Goal: Task Accomplishment & Management: Complete application form

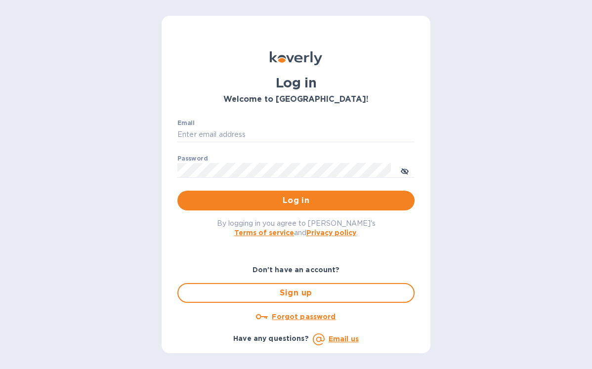
drag, startPoint x: 316, startPoint y: 133, endPoint x: 318, endPoint y: 142, distance: 9.5
click at [316, 133] on input "Email" at bounding box center [295, 134] width 237 height 15
type input "[EMAIL_ADDRESS][DOMAIN_NAME]"
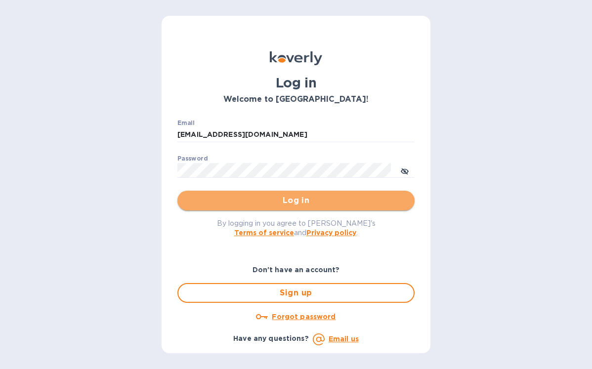
click at [298, 199] on span "Log in" at bounding box center [295, 201] width 221 height 12
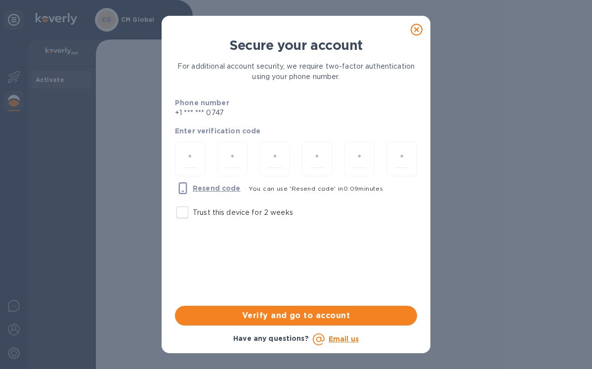
click at [183, 217] on input "Trust this device for 2 weeks" at bounding box center [182, 212] width 21 height 21
checkbox input "true"
click at [186, 160] on input "number" at bounding box center [190, 159] width 14 height 18
type input "4"
type input "8"
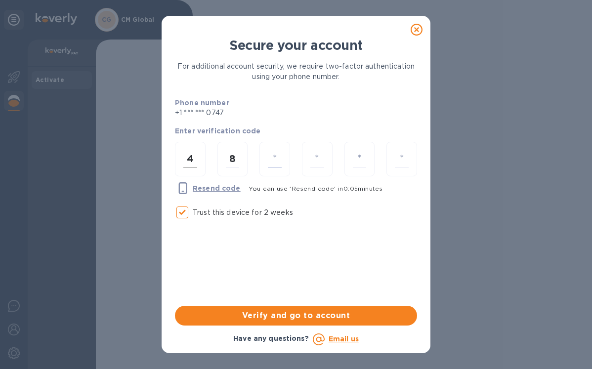
type input "2"
type input "8"
type input "1"
type input "9"
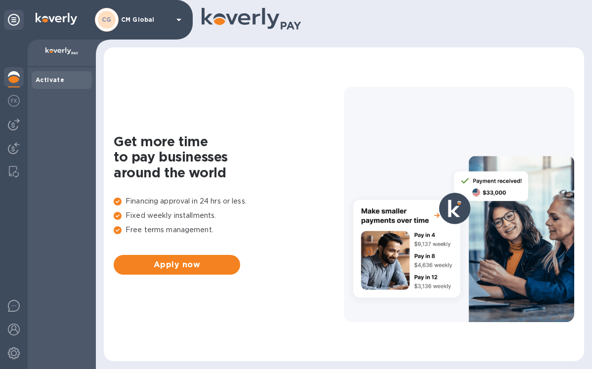
click at [150, 21] on p "CM Global" at bounding box center [145, 19] width 49 height 7
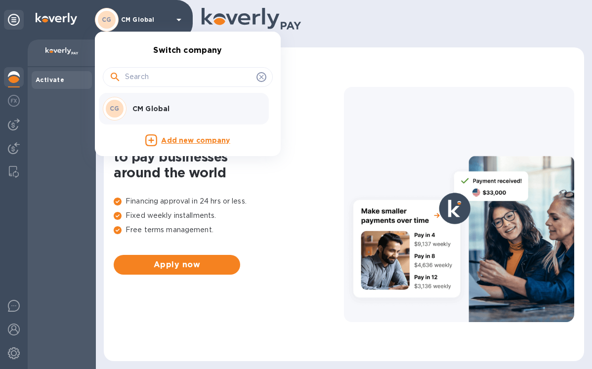
click at [146, 108] on p "CM Global" at bounding box center [194, 109] width 125 height 10
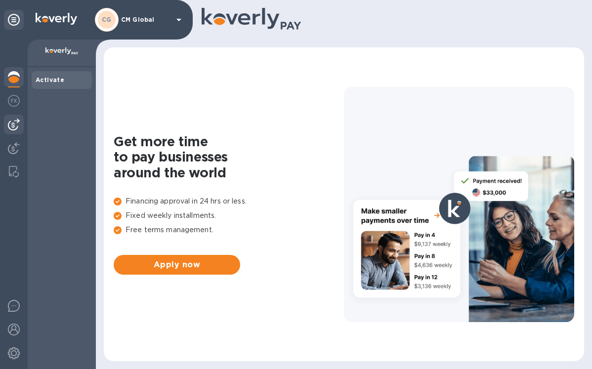
click at [13, 127] on img at bounding box center [14, 125] width 12 height 12
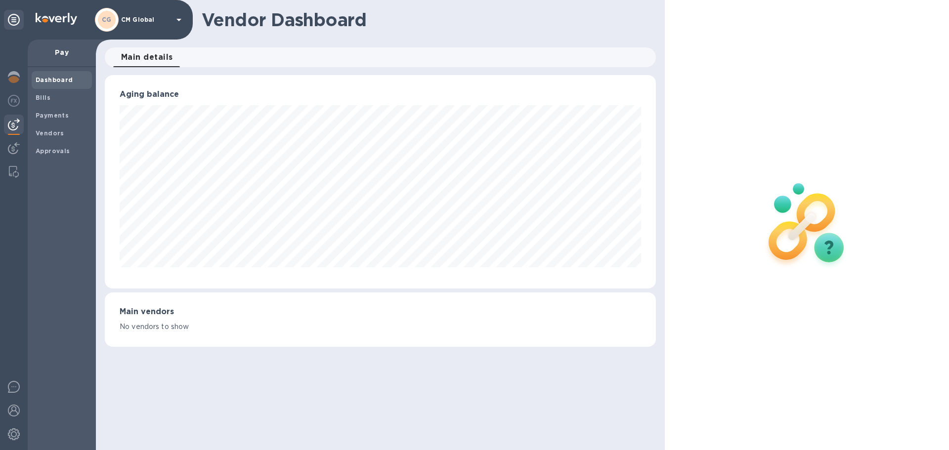
scroll to position [213, 550]
click at [47, 117] on b "Payments" at bounding box center [52, 115] width 33 height 7
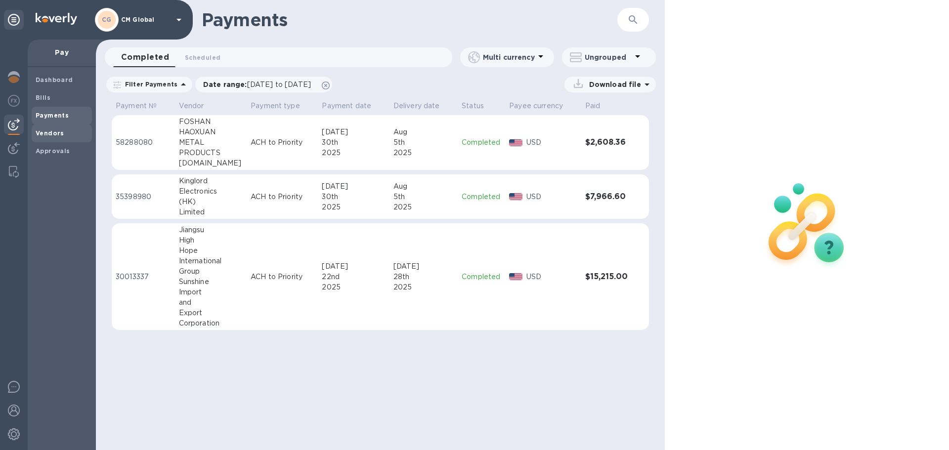
click at [63, 135] on span "Vendors" at bounding box center [62, 133] width 52 height 10
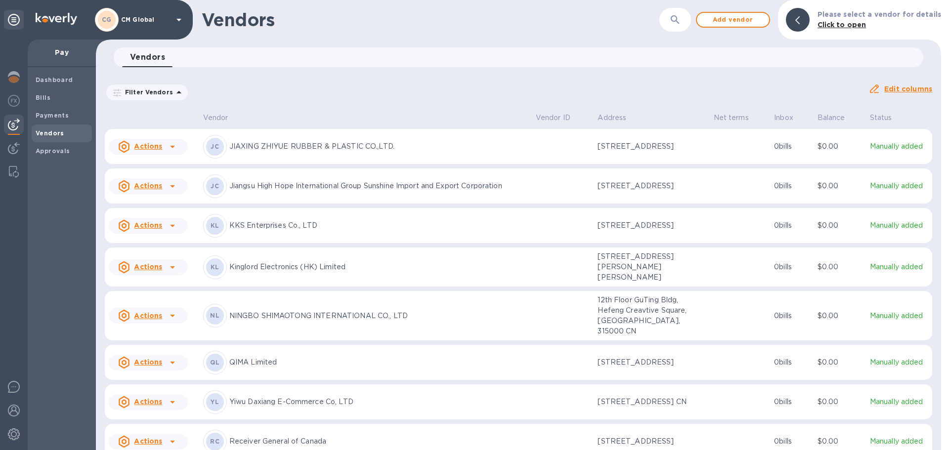
scroll to position [528, 0]
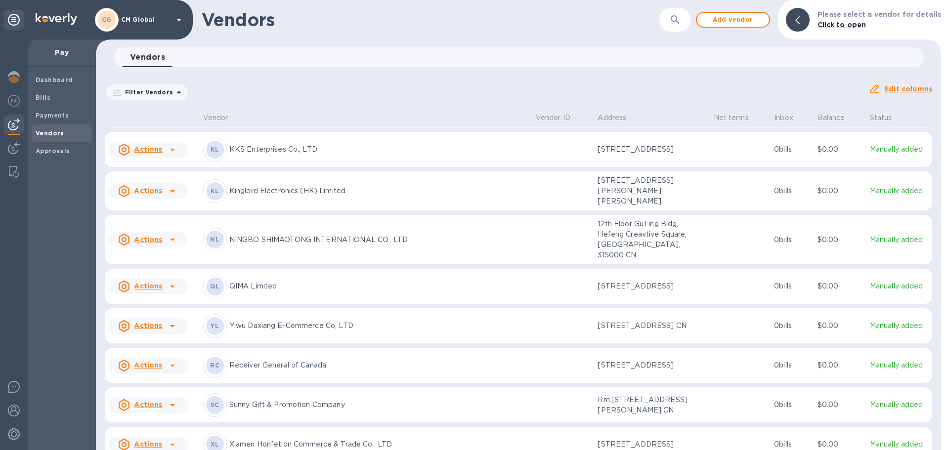
click at [161, 195] on u "Actions" at bounding box center [148, 191] width 28 height 8
click at [162, 352] on b "Add new bill" at bounding box center [159, 355] width 46 height 8
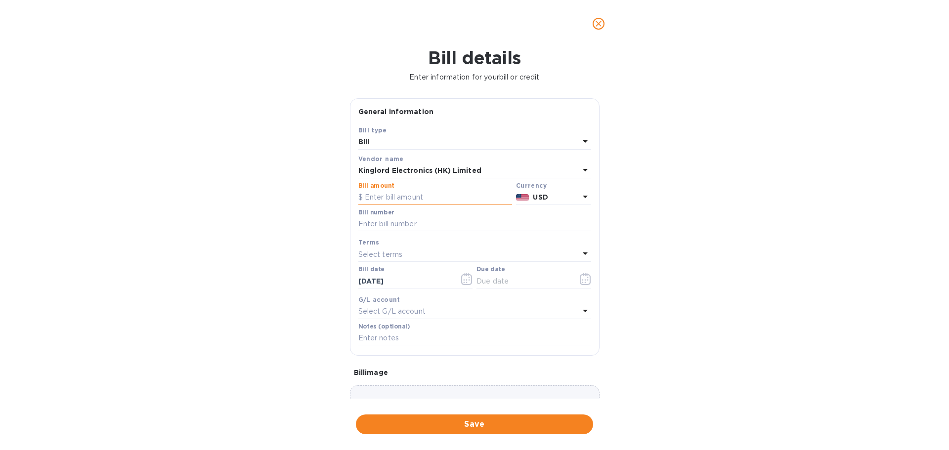
click at [422, 193] on input "text" at bounding box center [435, 197] width 154 height 15
type input "25,303.94"
type input "2025-0220 30% ETD"
click at [426, 251] on div "Select terms" at bounding box center [468, 255] width 221 height 14
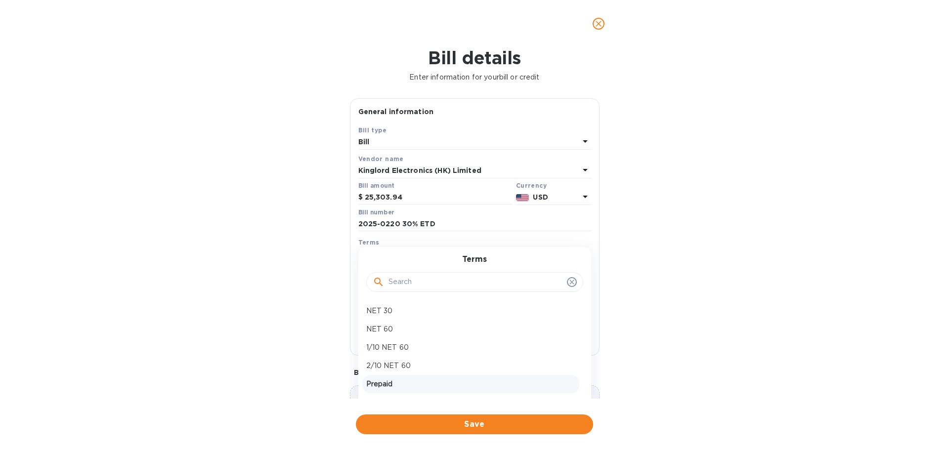
click at [385, 369] on p "Prepaid" at bounding box center [470, 384] width 209 height 10
type input "08/13/2025"
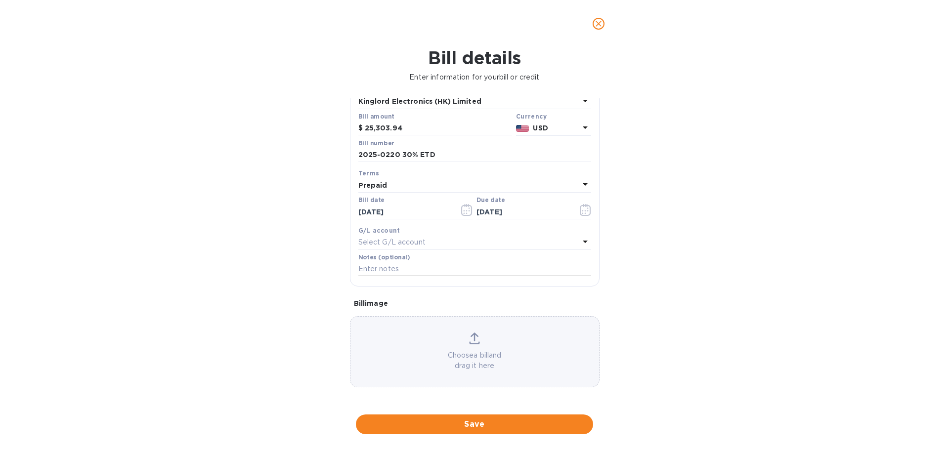
scroll to position [70, 0]
click at [465, 369] on span "Save" at bounding box center [474, 425] width 221 height 12
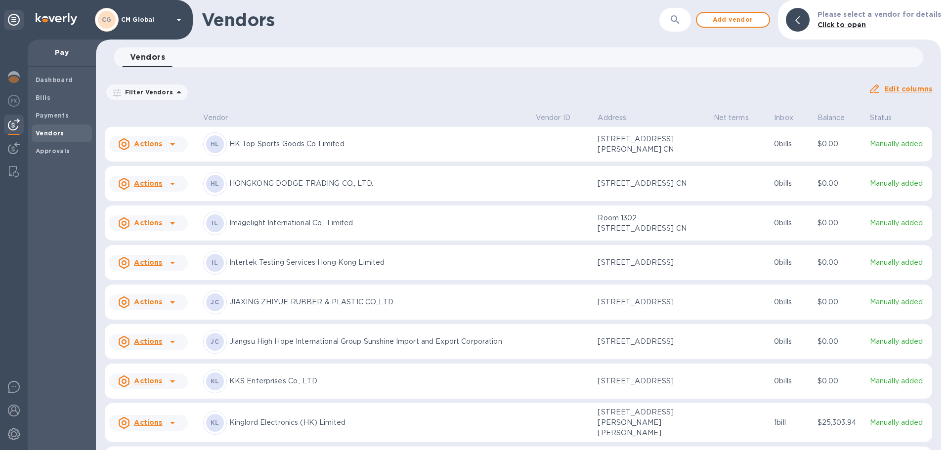
scroll to position [479, 0]
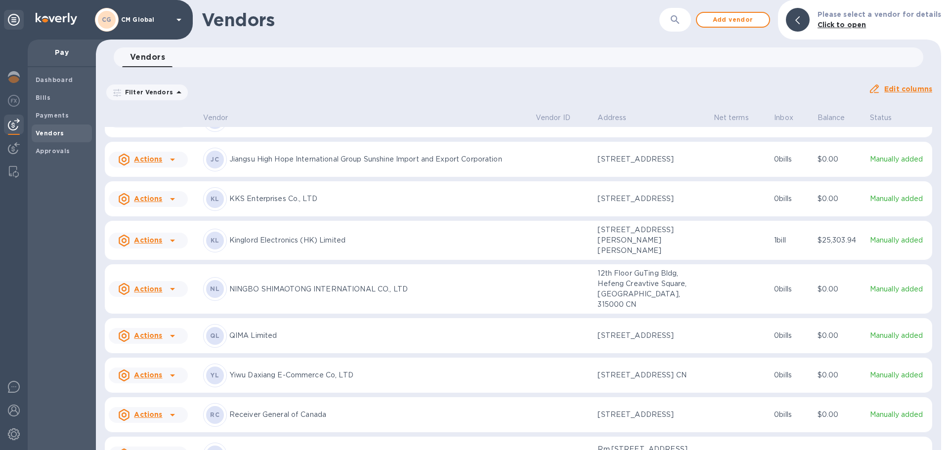
click at [172, 247] on icon at bounding box center [173, 241] width 12 height 12
click at [45, 116] on div at bounding box center [474, 225] width 949 height 450
click at [66, 117] on b "Payments" at bounding box center [52, 115] width 33 height 7
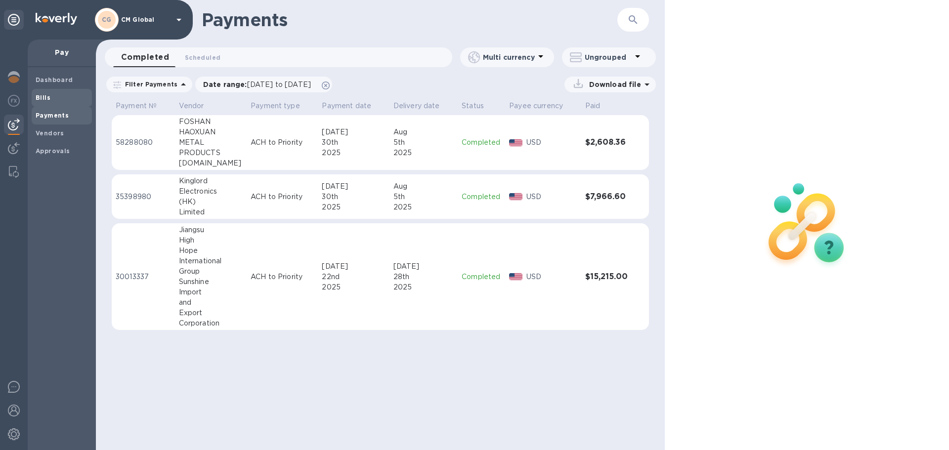
click at [41, 96] on b "Bills" at bounding box center [43, 97] width 15 height 7
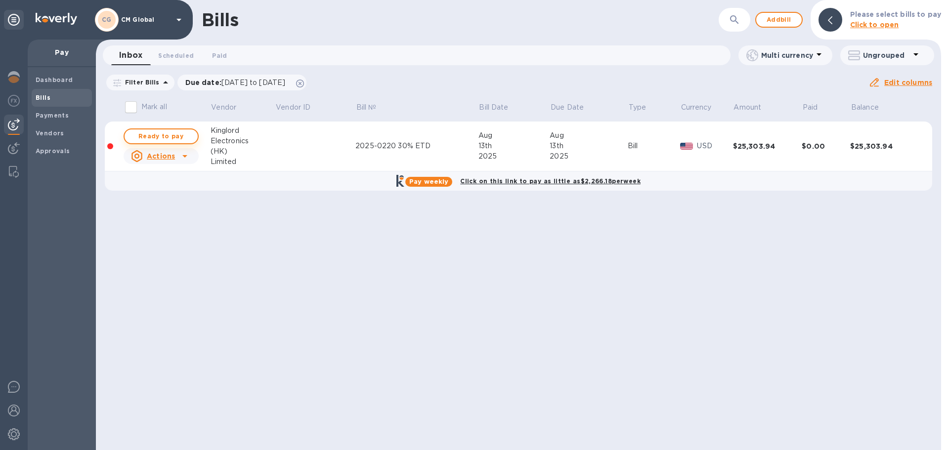
click at [168, 137] on span "Ready to pay" at bounding box center [160, 136] width 57 height 12
checkbox input "true"
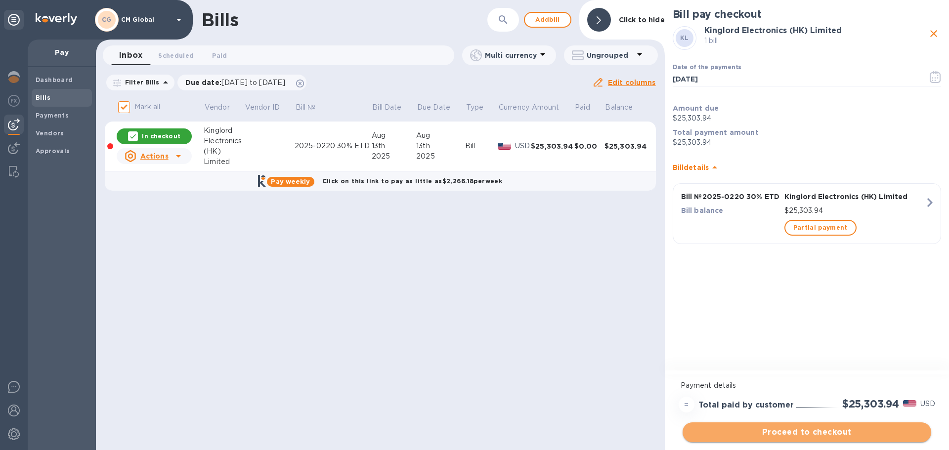
click at [591, 369] on span "Proceed to checkout" at bounding box center [806, 432] width 233 height 12
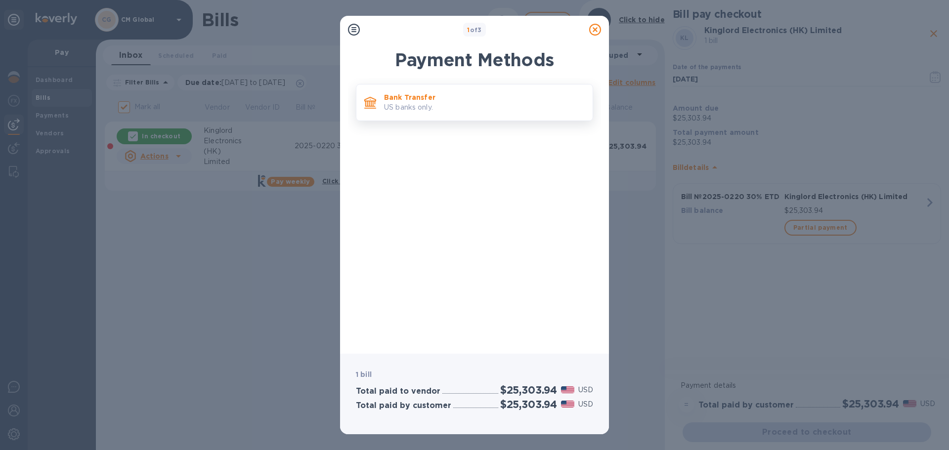
click at [412, 100] on p "Bank Transfer" at bounding box center [484, 97] width 201 height 10
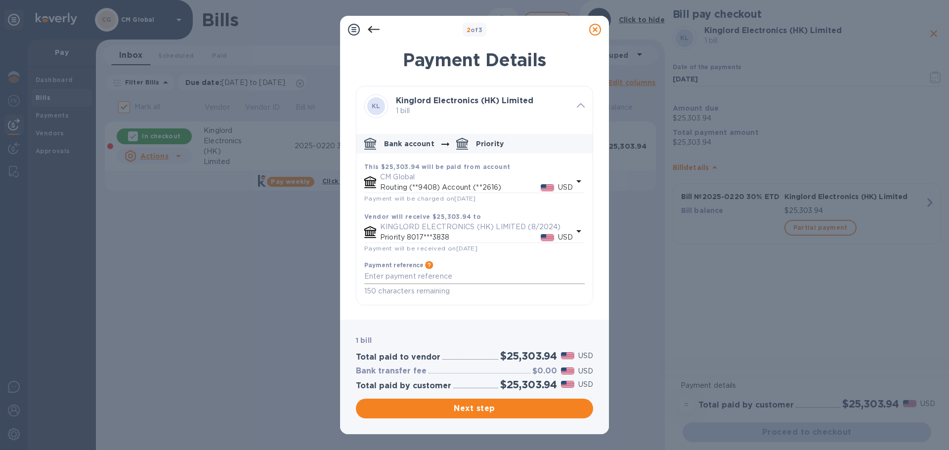
click at [451, 280] on textarea "default-method" at bounding box center [474, 276] width 220 height 8
type textarea "2025-0220 30% ETD"
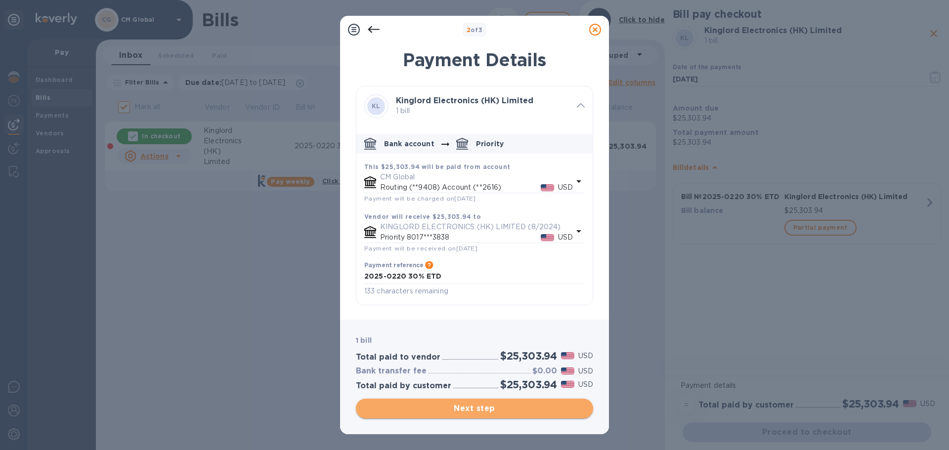
click at [463, 369] on span "Next step" at bounding box center [474, 409] width 221 height 12
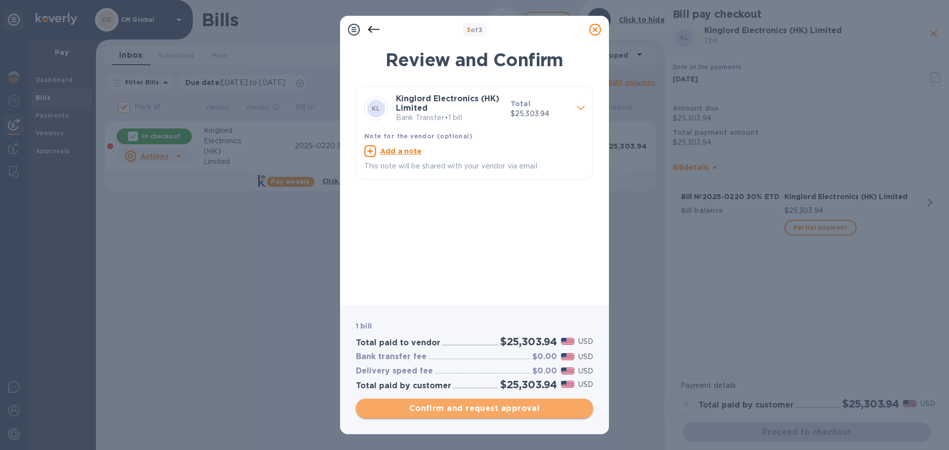
click at [463, 369] on span "Confirm and request approval" at bounding box center [474, 409] width 221 height 12
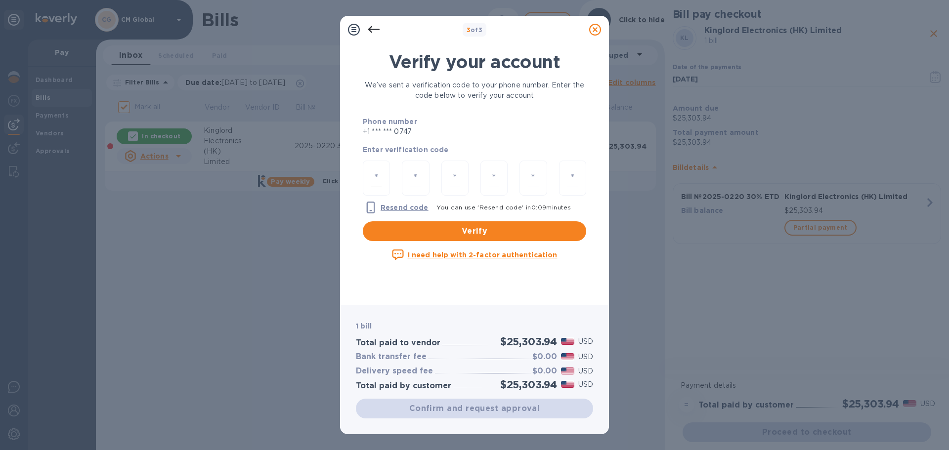
click at [374, 175] on input "number" at bounding box center [376, 178] width 10 height 18
type input "8"
type input "0"
type input "8"
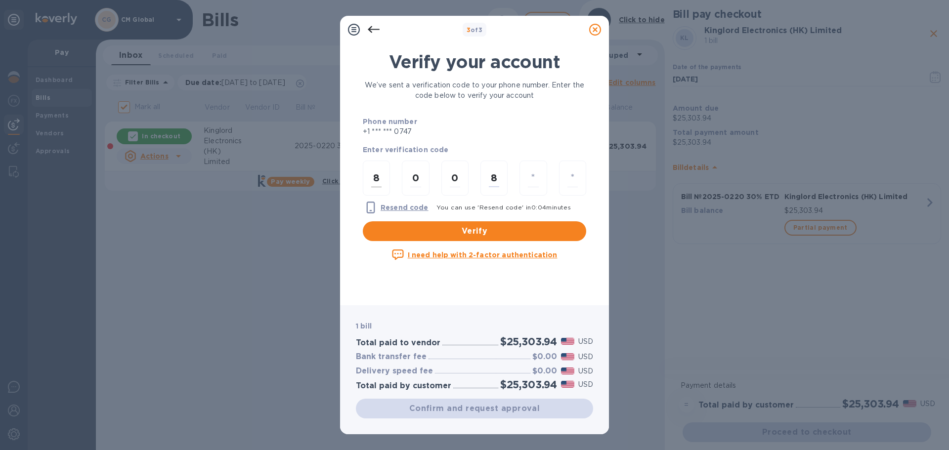
type input "7"
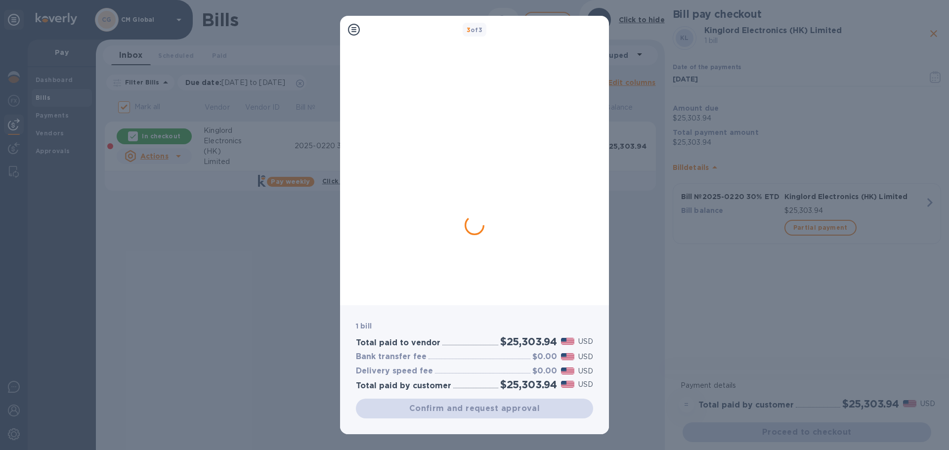
checkbox input "false"
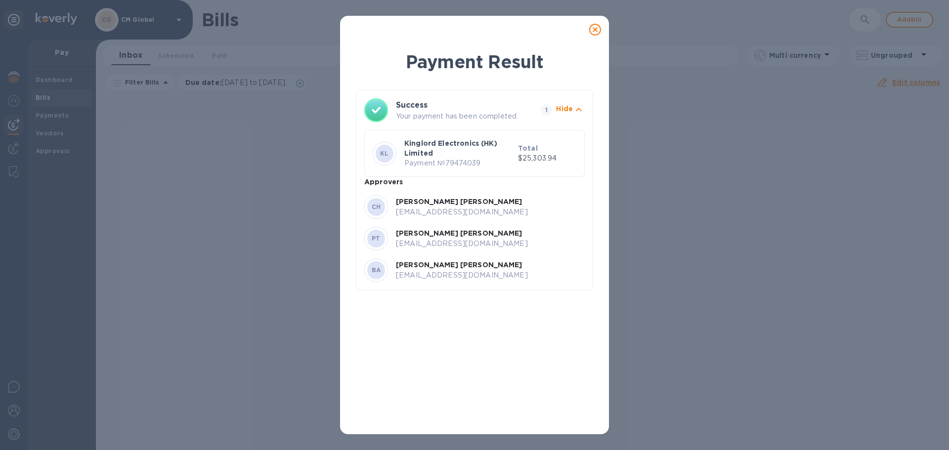
click at [591, 33] on icon at bounding box center [595, 30] width 12 height 12
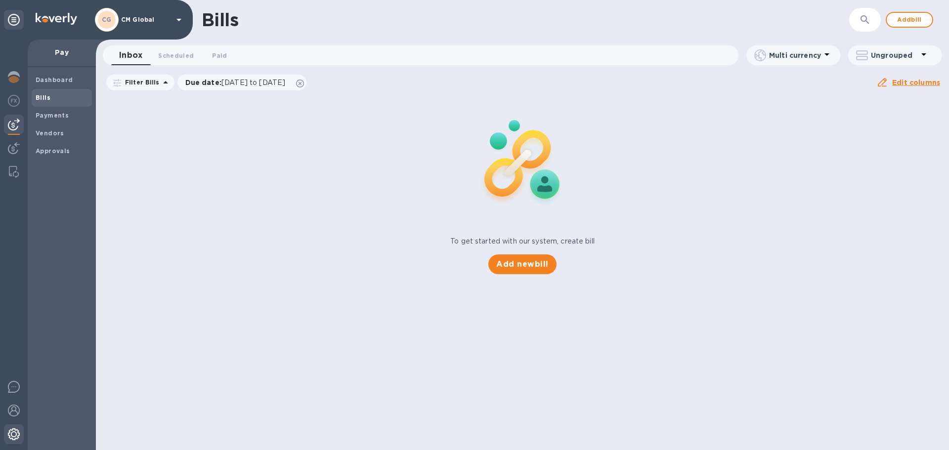
click at [18, 369] on img at bounding box center [14, 434] width 12 height 12
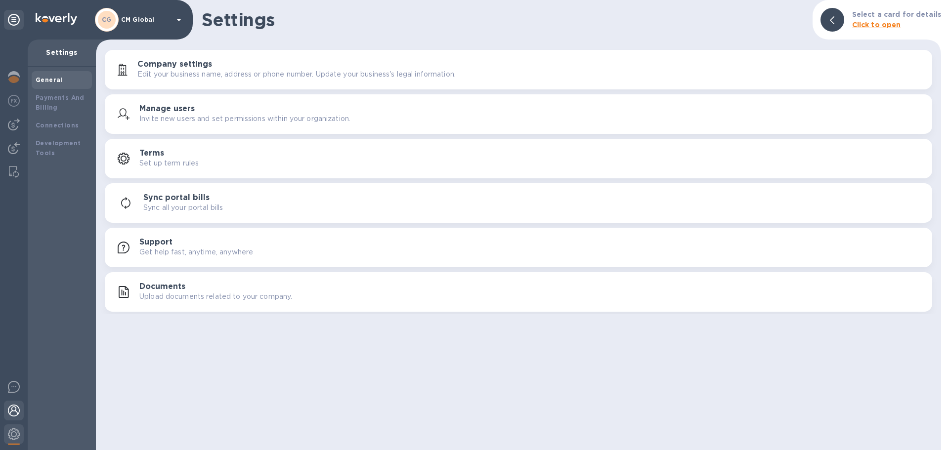
click at [16, 369] on img at bounding box center [14, 411] width 12 height 12
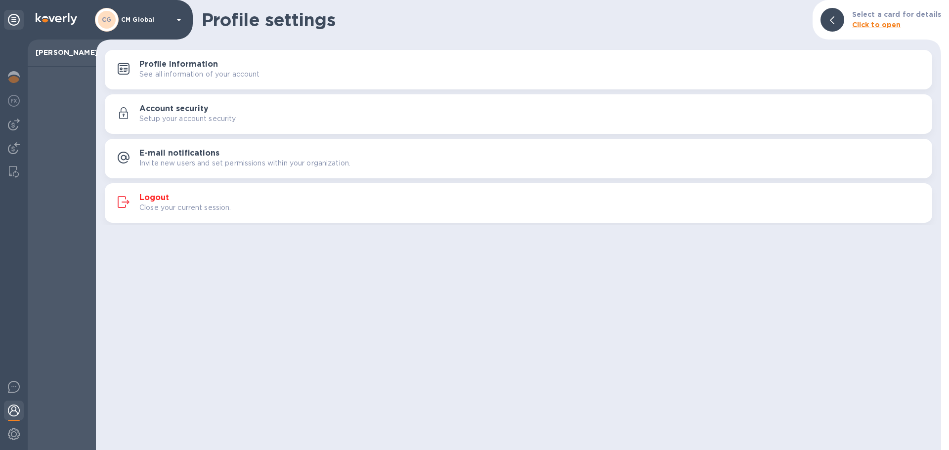
click at [145, 195] on h3 "Logout" at bounding box center [154, 197] width 30 height 9
